Goal: Information Seeking & Learning: Check status

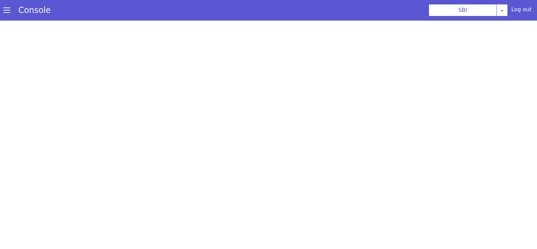
scroll to position [2, 0]
select select "TRANSFER"
select select "en"
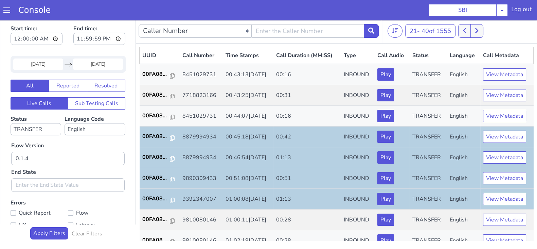
scroll to position [236, 0]
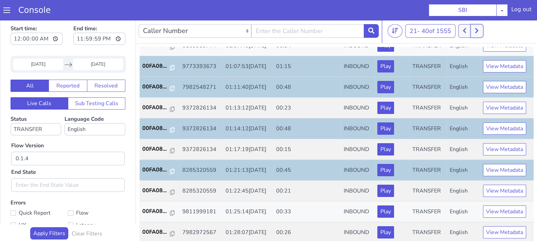
click at [478, 30] on icon at bounding box center [476, 30] width 3 height 5
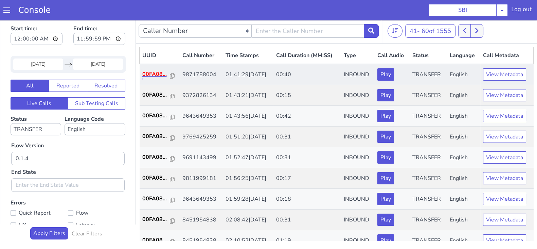
click at [153, 75] on p "00FA08..." at bounding box center [156, 74] width 28 height 8
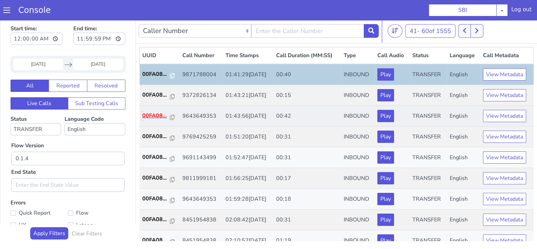
click at [155, 115] on p "00FA08..." at bounding box center [156, 115] width 28 height 8
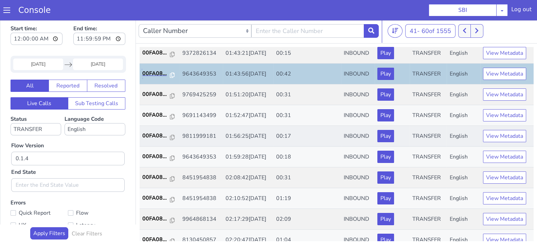
scroll to position [85, 0]
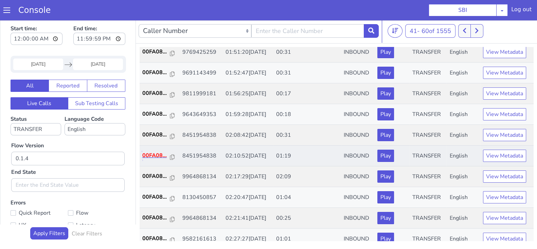
click at [159, 152] on p "00FA08..." at bounding box center [156, 155] width 28 height 8
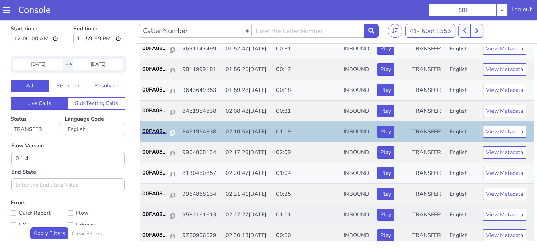
scroll to position [127, 0]
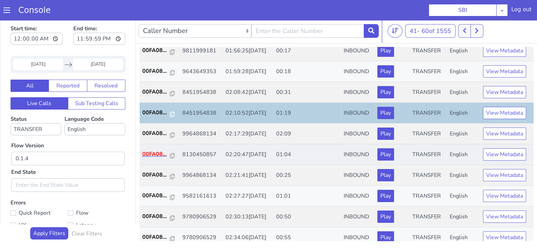
click at [153, 153] on p "00FA08..." at bounding box center [156, 154] width 28 height 8
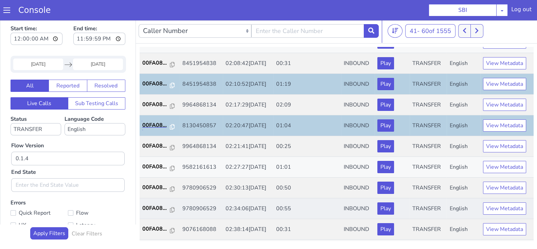
scroll to position [170, 0]
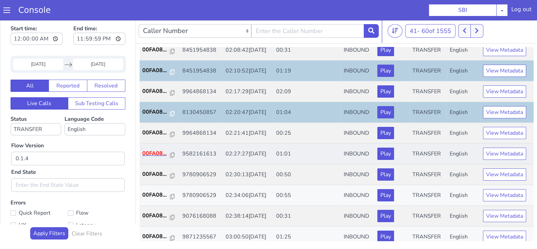
click at [149, 154] on p "00FA08..." at bounding box center [156, 153] width 28 height 8
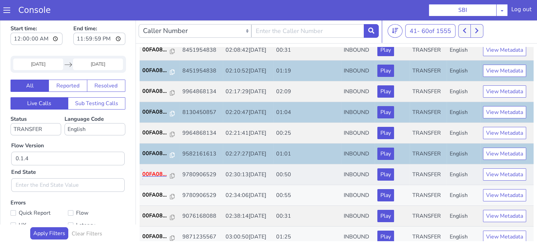
click at [147, 173] on p "00FA08..." at bounding box center [156, 174] width 28 height 8
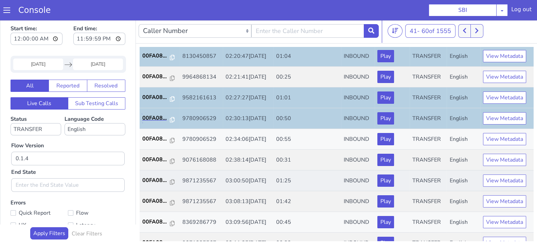
scroll to position [236, 0]
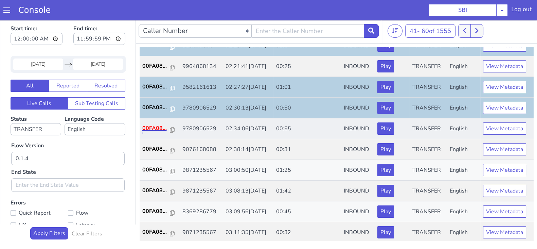
click at [158, 128] on p "00FA08..." at bounding box center [156, 128] width 28 height 8
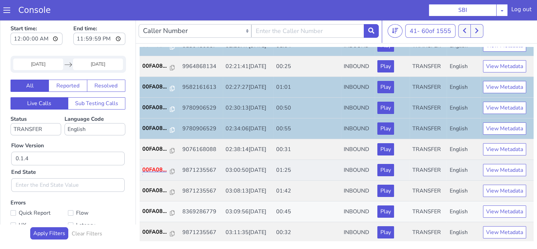
click at [153, 170] on p "00FA08..." at bounding box center [156, 169] width 28 height 8
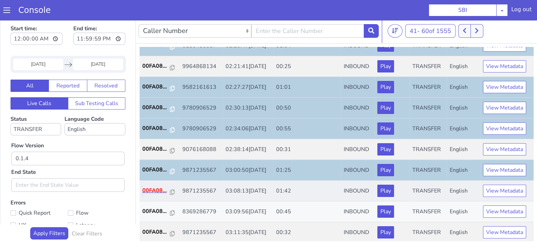
click at [156, 190] on p "00FA08..." at bounding box center [156, 190] width 28 height 8
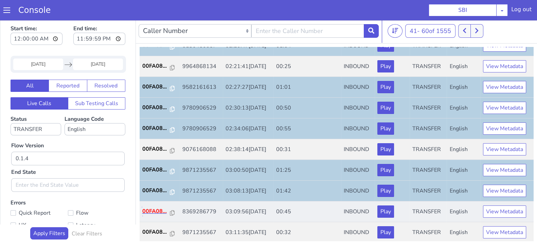
click at [156, 210] on p "00FA08..." at bounding box center [156, 211] width 28 height 8
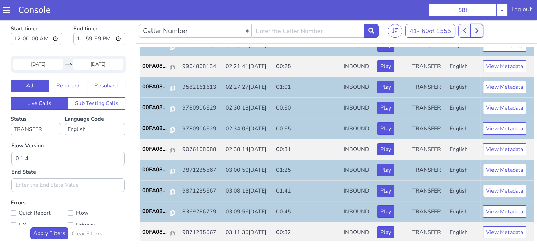
click at [478, 32] on icon at bounding box center [476, 30] width 3 height 5
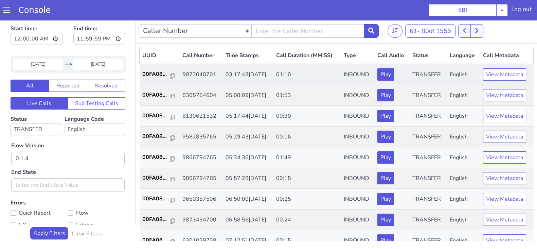
click at [153, 68] on td "00FA08..." at bounding box center [160, 74] width 40 height 21
click at [151, 74] on p "00FA08..." at bounding box center [156, 74] width 28 height 8
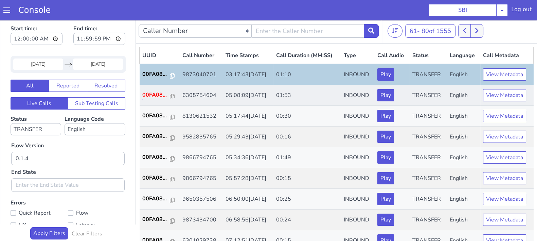
click at [156, 93] on p "00FA08..." at bounding box center [156, 95] width 28 height 8
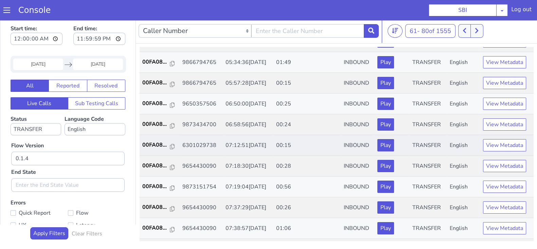
scroll to position [127, 0]
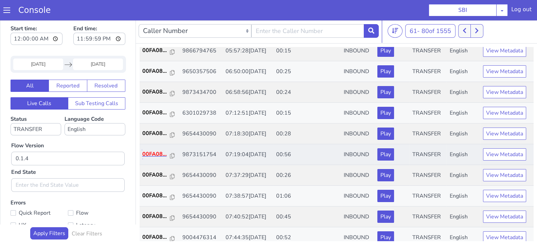
click at [158, 152] on p "00FA08..." at bounding box center [156, 154] width 28 height 8
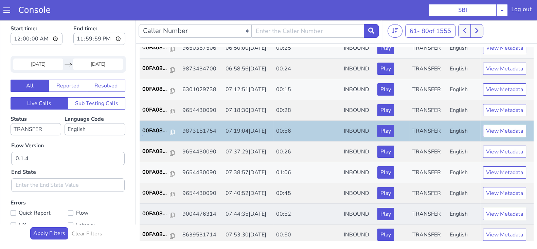
scroll to position [170, 0]
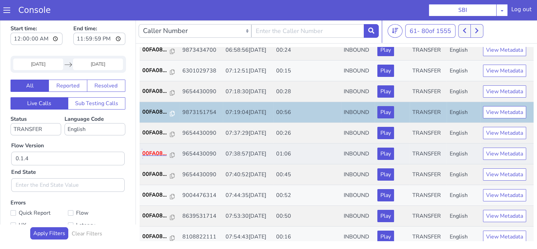
click at [144, 151] on p "00FA08..." at bounding box center [156, 153] width 28 height 8
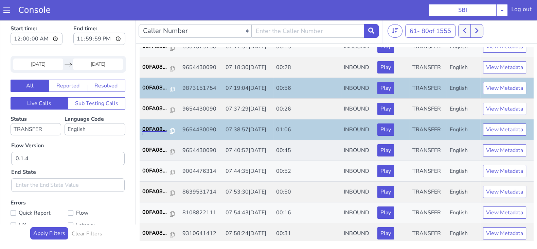
scroll to position [236, 0]
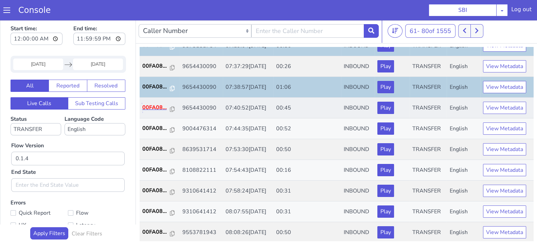
click at [154, 105] on p "00FA08..." at bounding box center [156, 107] width 28 height 8
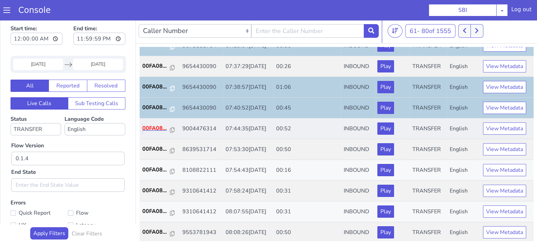
click at [161, 127] on p "00FA08..." at bounding box center [156, 128] width 28 height 8
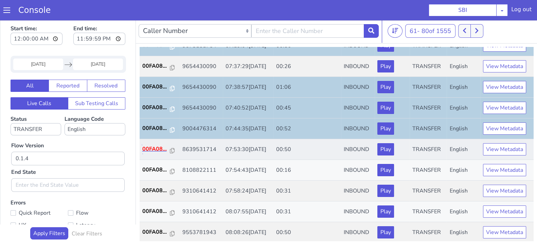
click at [158, 145] on p "00FA08..." at bounding box center [156, 149] width 28 height 8
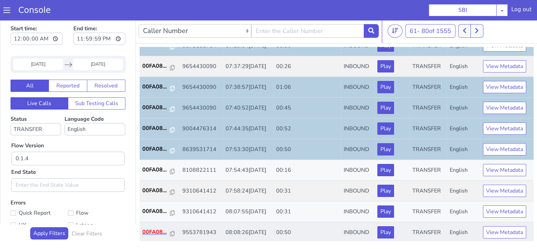
click at [152, 231] on p "00FA08..." at bounding box center [156, 232] width 28 height 8
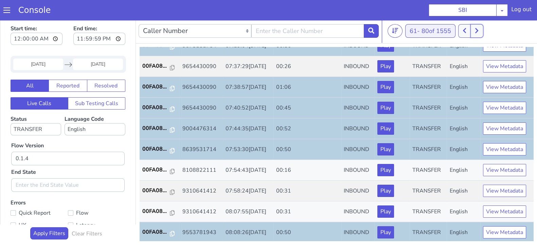
drag, startPoint x: 476, startPoint y: 31, endPoint x: 450, endPoint y: 34, distance: 25.6
click at [476, 31] on button at bounding box center [477, 31] width 13 height 14
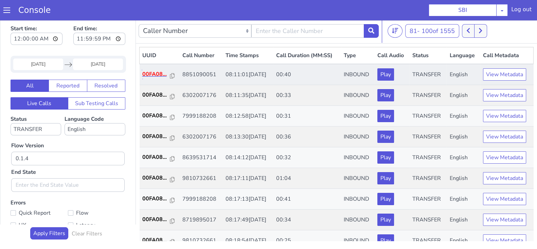
click at [154, 72] on p "00FA08..." at bounding box center [156, 74] width 28 height 8
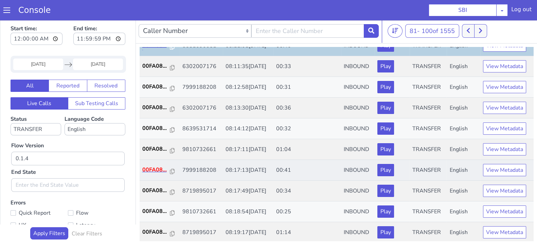
scroll to position [42, 0]
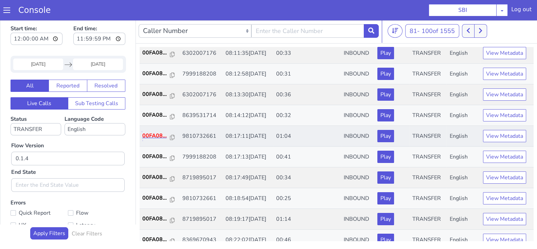
click at [146, 132] on p "00FA08..." at bounding box center [156, 136] width 28 height 8
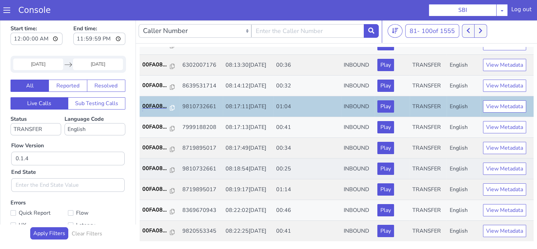
scroll to position [85, 0]
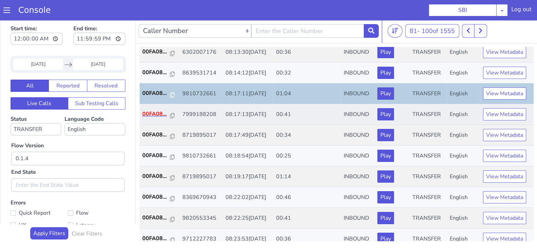
click at [155, 113] on p "00FA08..." at bounding box center [156, 114] width 28 height 8
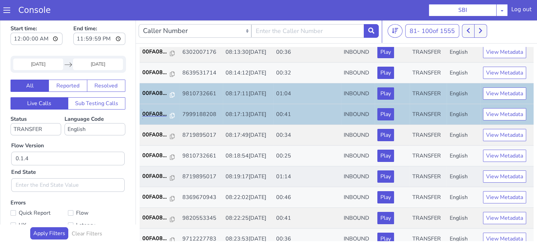
scroll to position [127, 0]
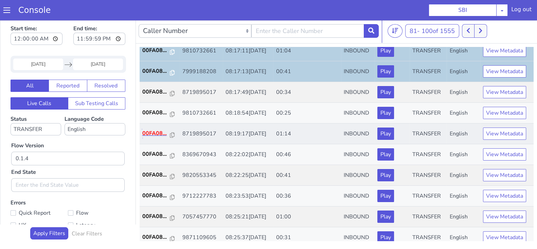
click at [151, 129] on p "00FA08..." at bounding box center [156, 133] width 28 height 8
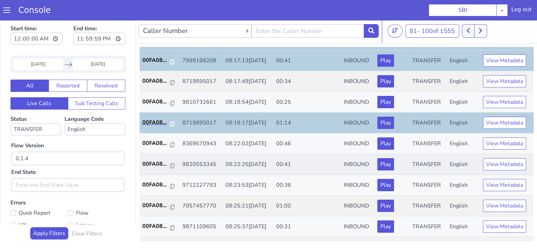
scroll to position [170, 0]
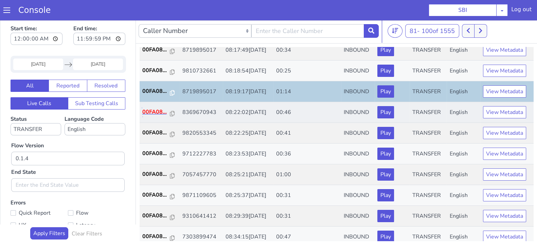
click at [156, 113] on p "00FA08..." at bounding box center [156, 112] width 28 height 8
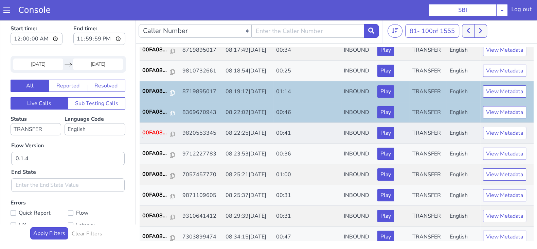
click at [157, 130] on p "00FA08..." at bounding box center [156, 132] width 28 height 8
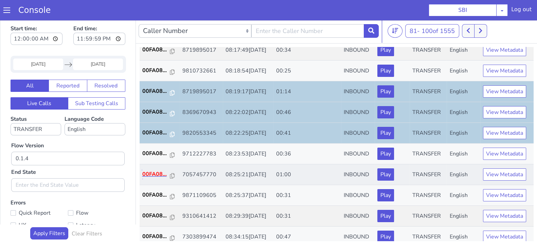
click at [159, 170] on p "00FA08..." at bounding box center [156, 174] width 28 height 8
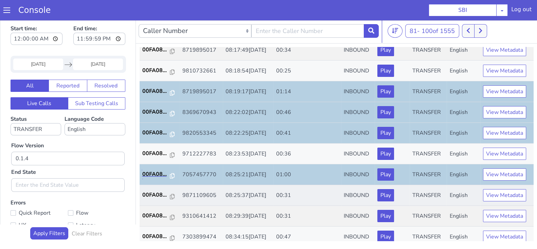
scroll to position [236, 0]
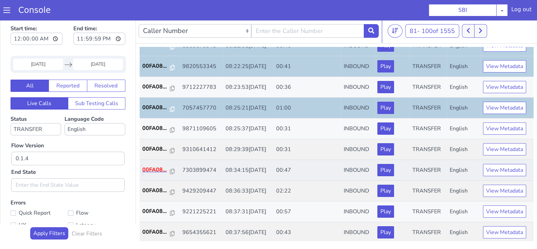
click at [155, 169] on p "00FA08..." at bounding box center [156, 169] width 28 height 8
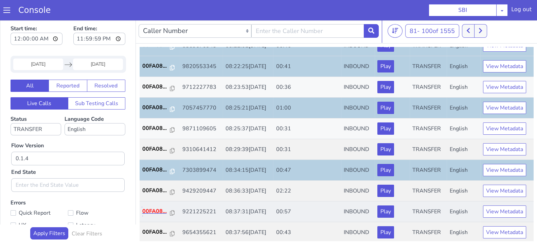
click at [154, 208] on p "00FA08..." at bounding box center [156, 211] width 28 height 8
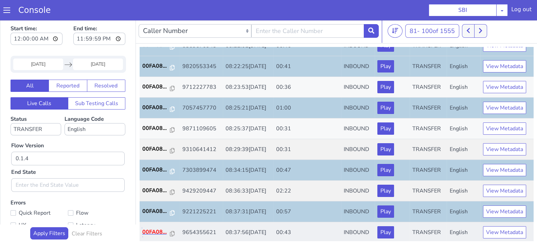
click at [155, 230] on p "00FA08..." at bounding box center [156, 232] width 28 height 8
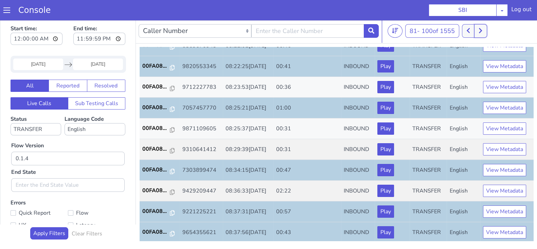
click at [480, 30] on icon at bounding box center [481, 31] width 4 height 6
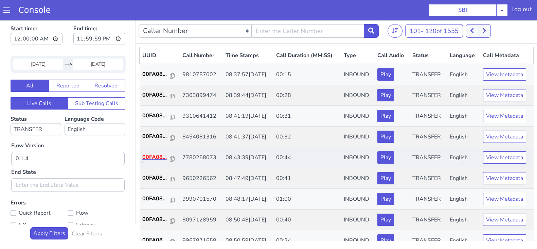
click at [156, 159] on p "00FA08..." at bounding box center [156, 157] width 28 height 8
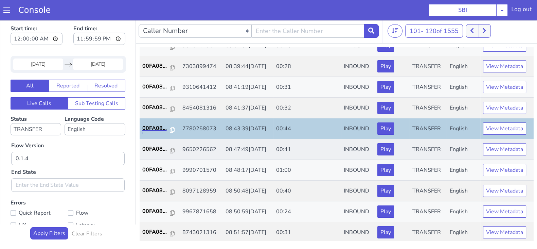
scroll to position [42, 0]
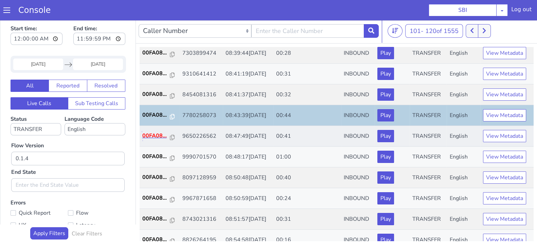
click at [154, 135] on p "00FA08..." at bounding box center [156, 136] width 28 height 8
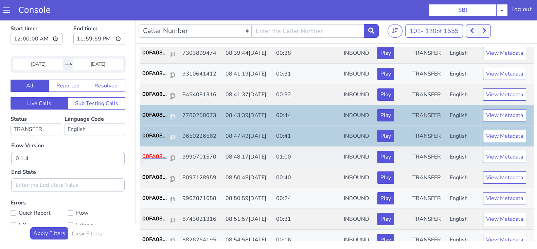
click at [150, 155] on p "00FA08..." at bounding box center [156, 156] width 28 height 8
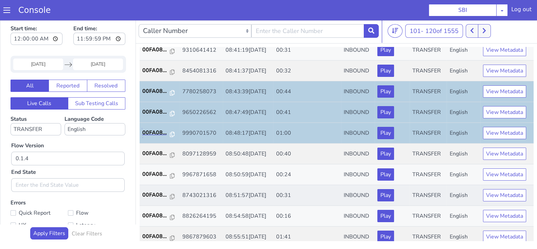
scroll to position [85, 0]
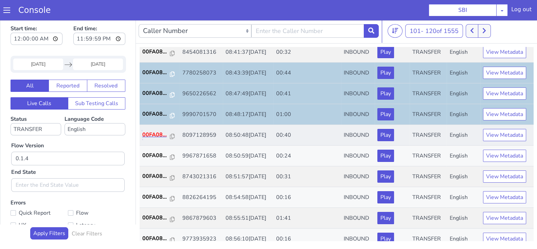
click at [158, 132] on p "00FA08..." at bounding box center [156, 134] width 28 height 8
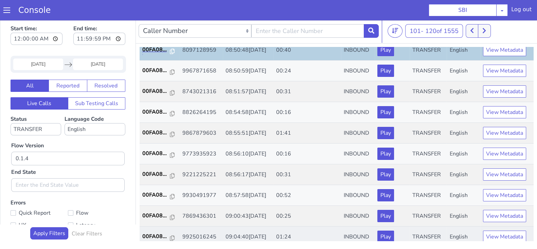
scroll to position [212, 0]
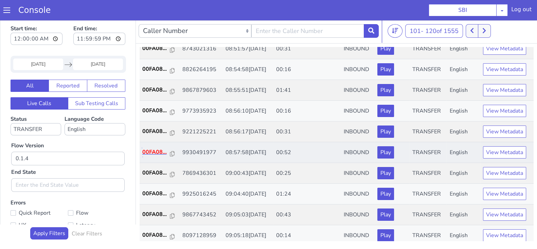
click at [154, 151] on p "00FA08..." at bounding box center [156, 152] width 28 height 8
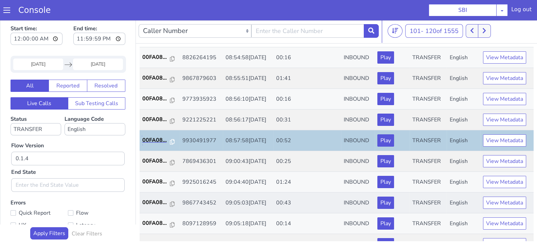
scroll to position [236, 0]
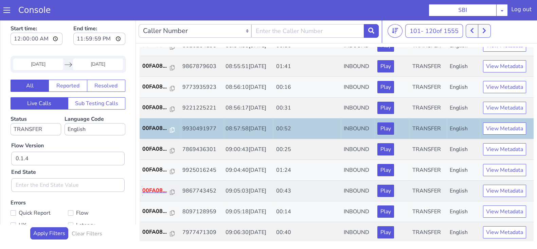
click at [156, 186] on p "00FA08..." at bounding box center [156, 190] width 28 height 8
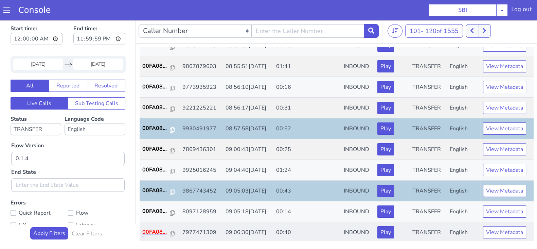
click at [151, 228] on p "00FA08..." at bounding box center [156, 232] width 28 height 8
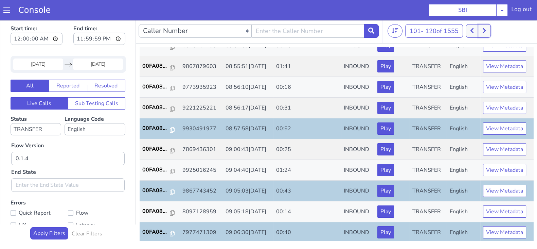
click at [486, 30] on icon at bounding box center [485, 31] width 4 height 6
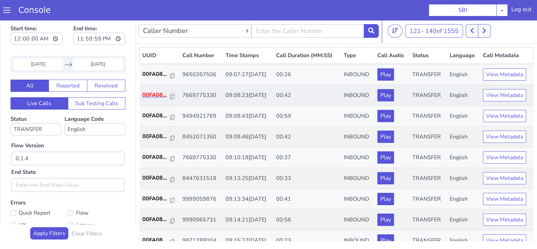
click at [147, 94] on p "00FA08..." at bounding box center [156, 95] width 28 height 8
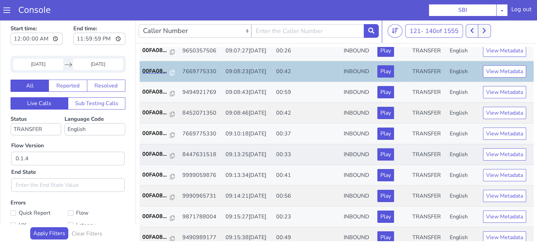
scroll to position [42, 0]
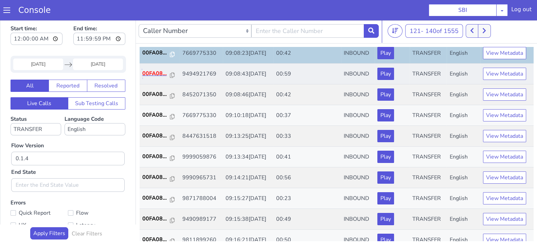
click at [146, 74] on p "00FA08..." at bounding box center [156, 73] width 28 height 8
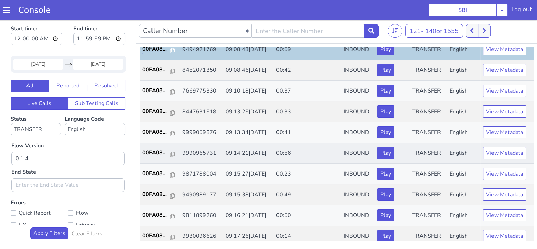
scroll to position [85, 0]
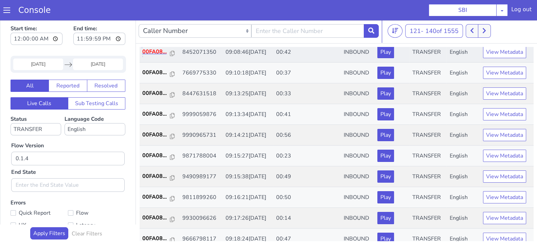
click at [148, 52] on p "00FA08..." at bounding box center [156, 52] width 28 height 8
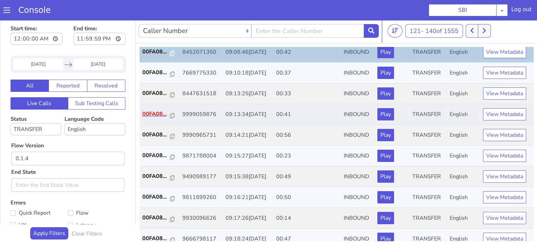
click at [152, 110] on p "00FA08..." at bounding box center [156, 114] width 28 height 8
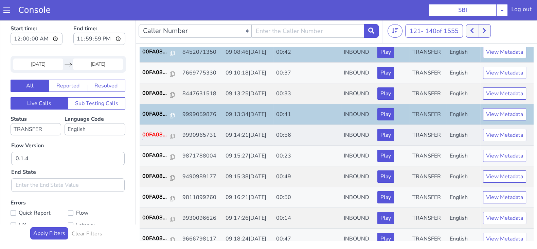
click at [156, 135] on p "00FA08..." at bounding box center [156, 134] width 28 height 8
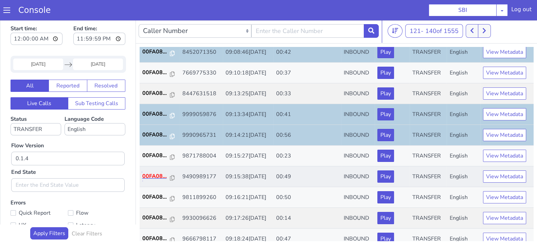
click at [160, 173] on p "00FA08..." at bounding box center [156, 176] width 28 height 8
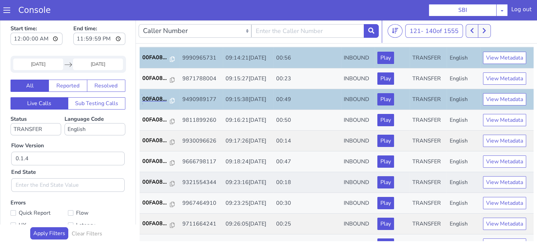
scroll to position [170, 0]
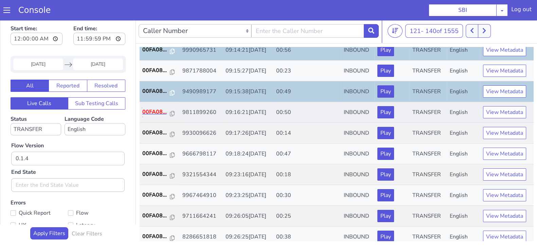
click at [155, 111] on p "00FA08..." at bounding box center [156, 112] width 28 height 8
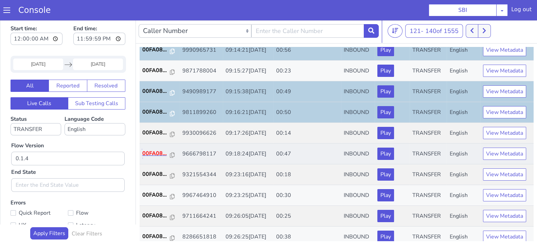
click at [153, 149] on p "00FA08..." at bounding box center [156, 153] width 28 height 8
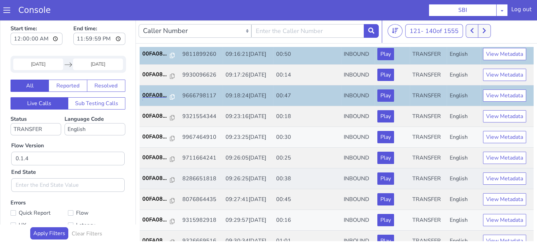
scroll to position [236, 0]
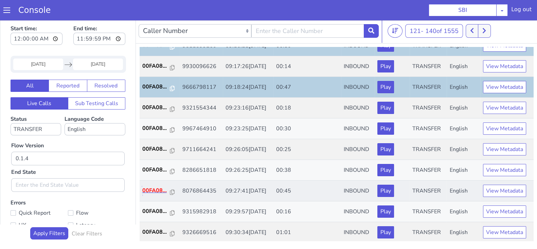
click at [154, 191] on p "00FA08..." at bounding box center [156, 190] width 28 height 8
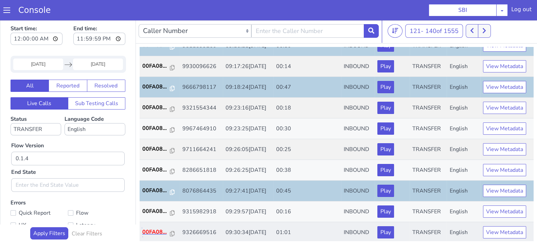
click at [155, 228] on p "00FA08..." at bounding box center [156, 232] width 28 height 8
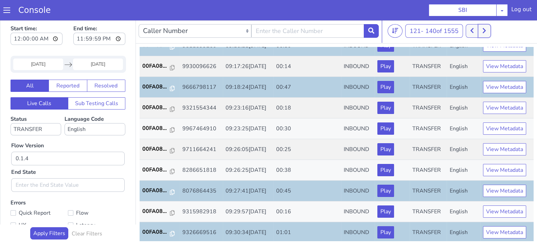
click at [483, 31] on button at bounding box center [484, 31] width 13 height 14
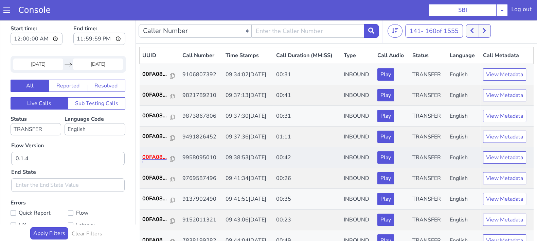
click at [158, 157] on p "00FA08..." at bounding box center [156, 157] width 28 height 8
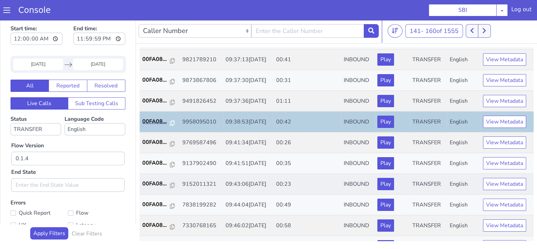
scroll to position [85, 0]
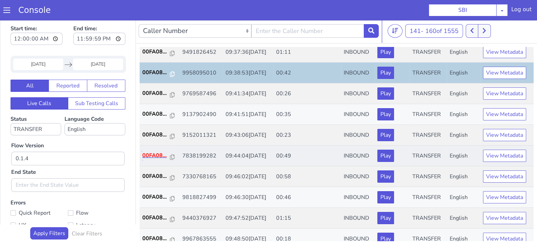
click at [150, 155] on p "00FA08..." at bounding box center [156, 155] width 28 height 8
